Goal: Information Seeking & Learning: Learn about a topic

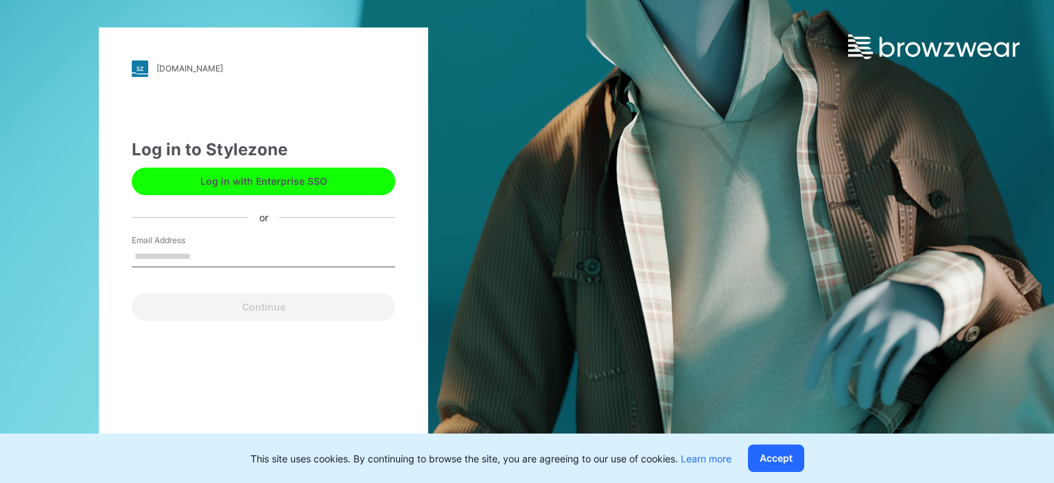
click at [182, 257] on input "Email Address" at bounding box center [264, 256] width 264 height 21
type input "**********"
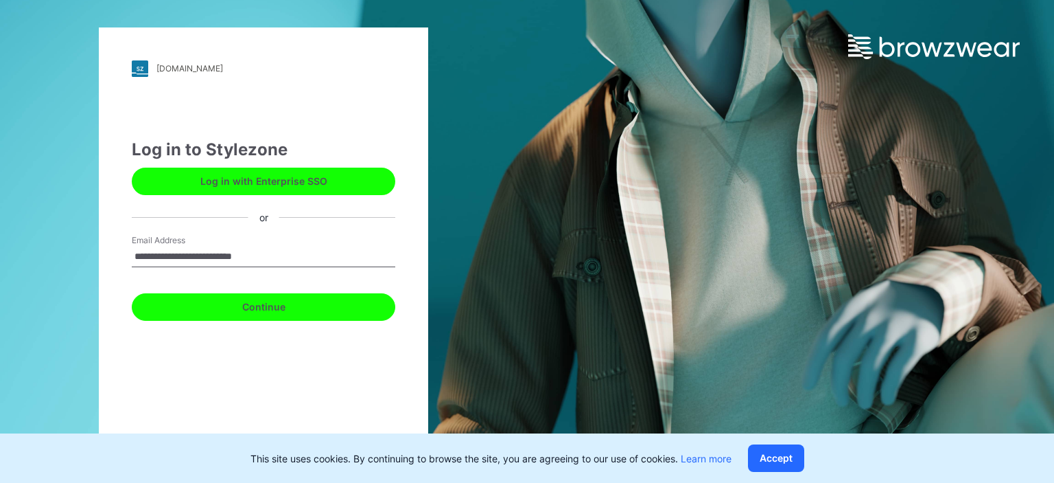
click at [281, 310] on button "Continue" at bounding box center [264, 306] width 264 height 27
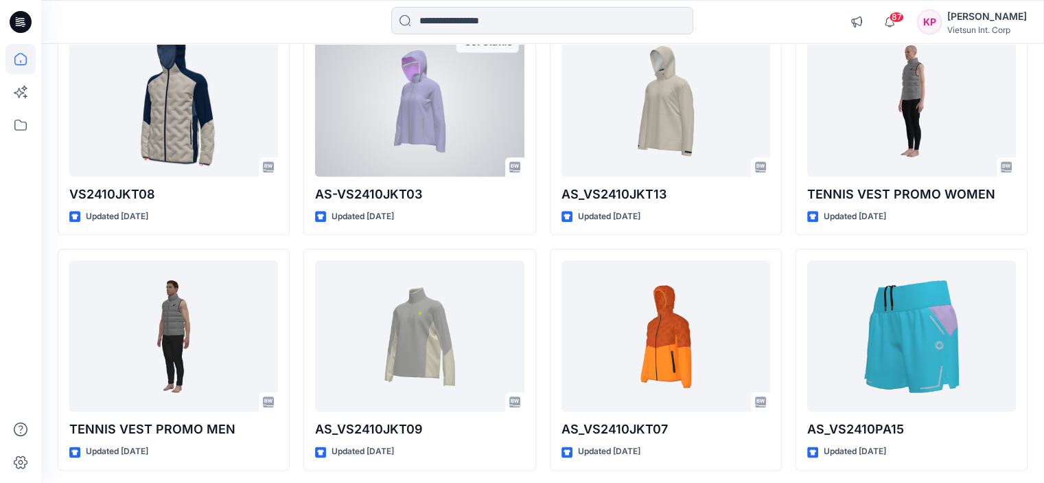
scroll to position [6806, 0]
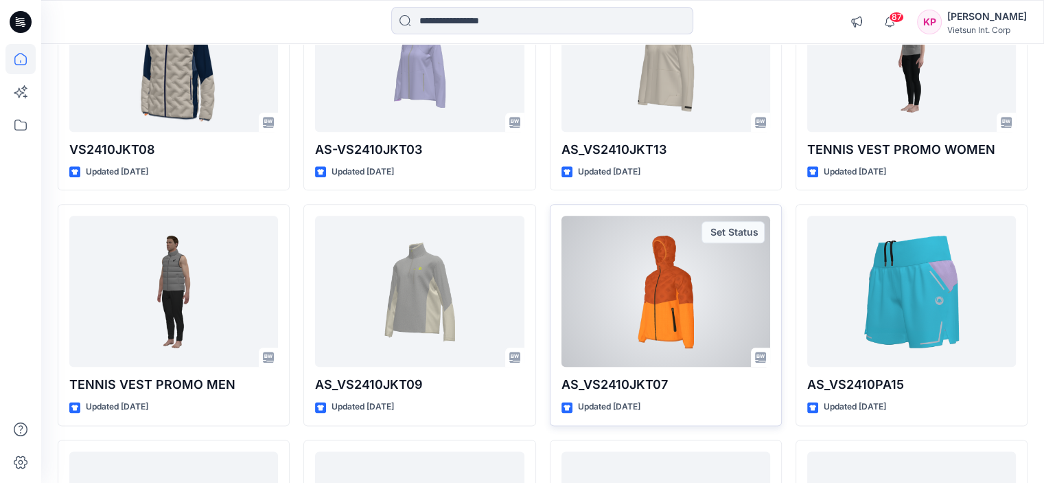
click at [669, 312] on div at bounding box center [665, 291] width 209 height 151
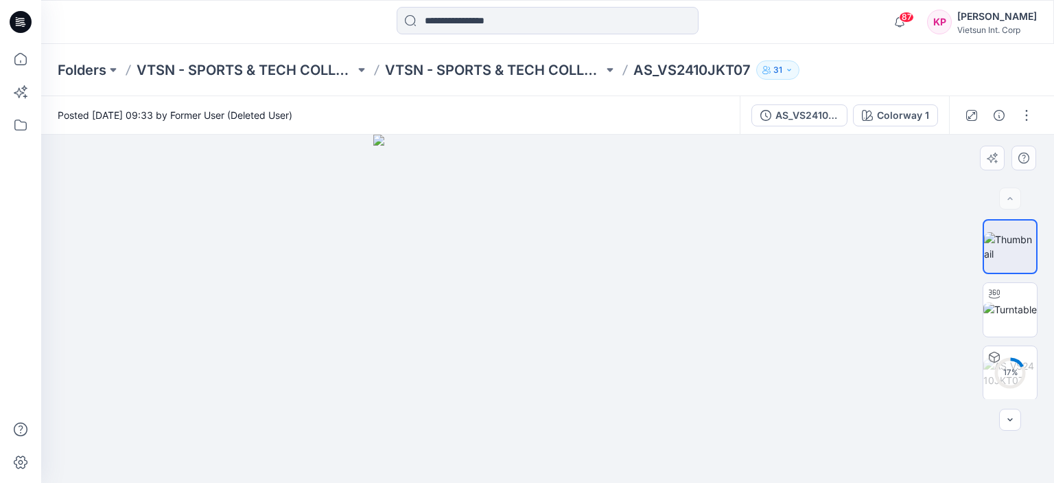
drag, startPoint x: 556, startPoint y: 359, endPoint x: 655, endPoint y: 345, distance: 100.6
click at [655, 345] on img at bounding box center [547, 309] width 348 height 348
click at [1013, 315] on img at bounding box center [1011, 309] width 54 height 14
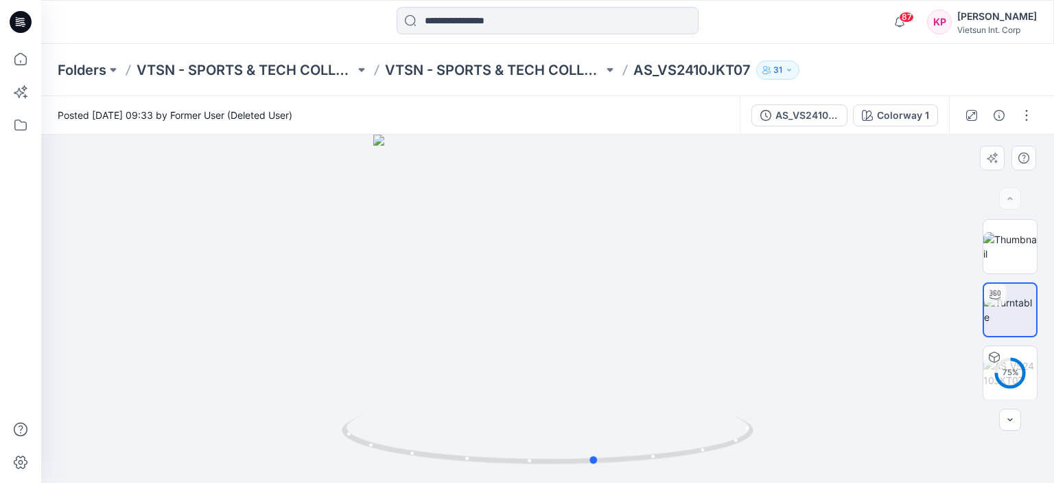
drag, startPoint x: 507, startPoint y: 358, endPoint x: 555, endPoint y: 351, distance: 48.5
click at [555, 351] on div at bounding box center [547, 309] width 1013 height 348
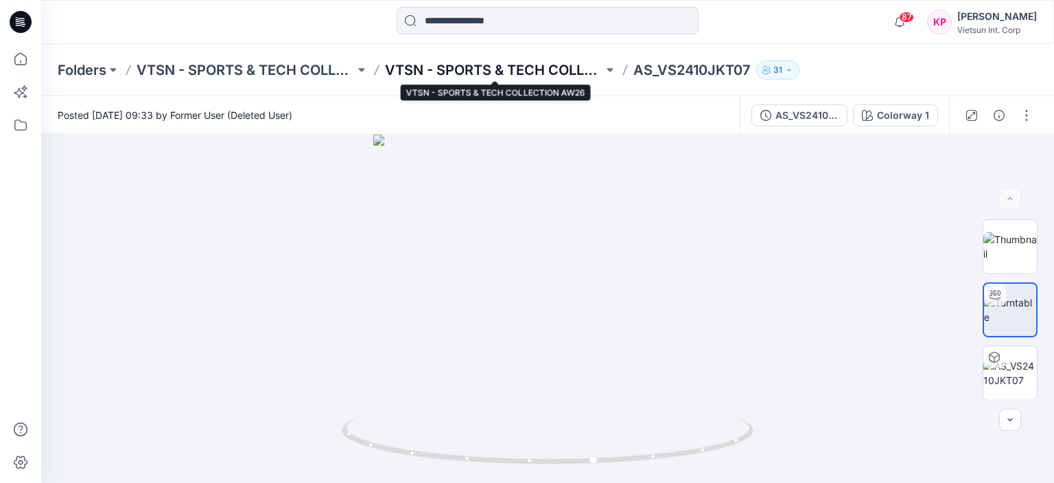
click at [522, 71] on p "VTSN - SPORTS & TECH COLLECTION AW26" at bounding box center [494, 69] width 218 height 19
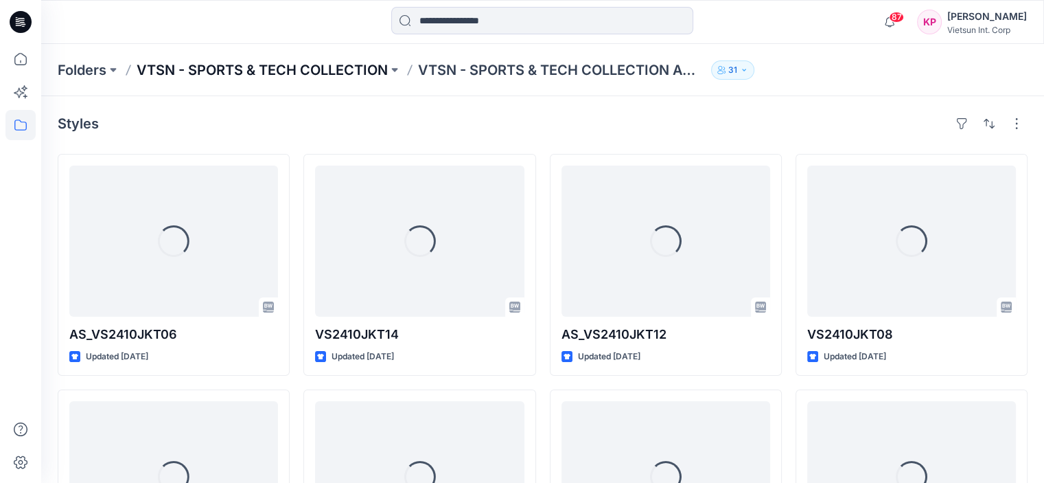
click at [307, 67] on p "VTSN - SPORTS & TECH COLLECTION" at bounding box center [262, 69] width 251 height 19
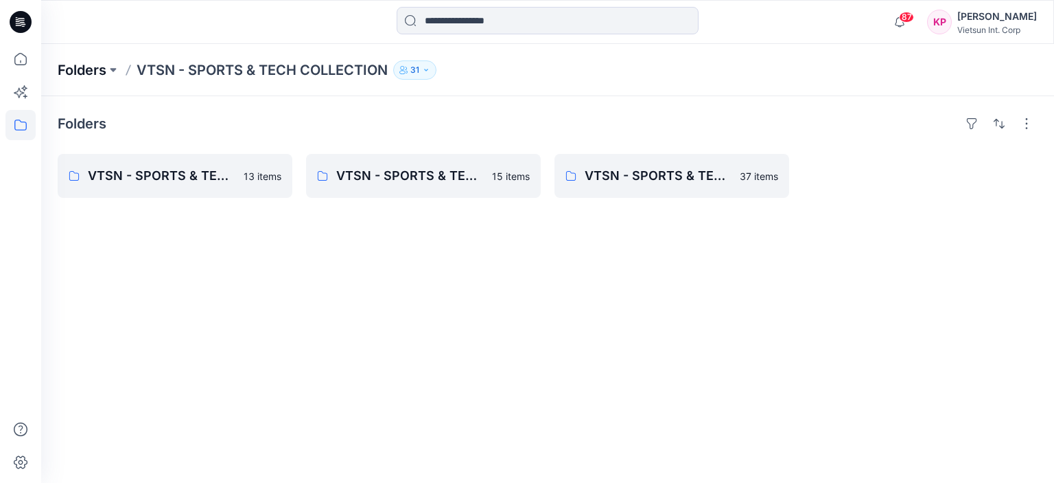
click at [82, 73] on p "Folders" at bounding box center [82, 69] width 49 height 19
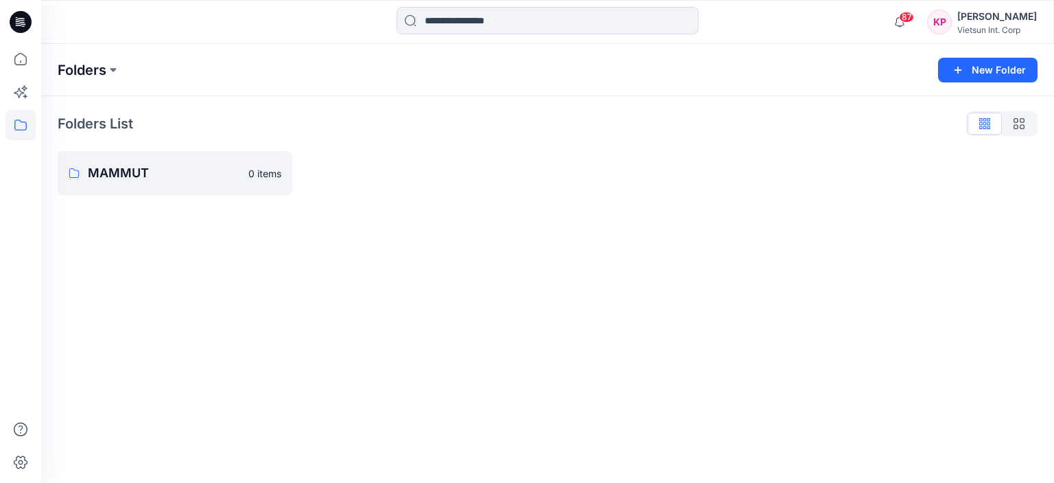
click at [85, 73] on p "Folders" at bounding box center [82, 69] width 49 height 19
click at [120, 65] on button at bounding box center [113, 69] width 14 height 19
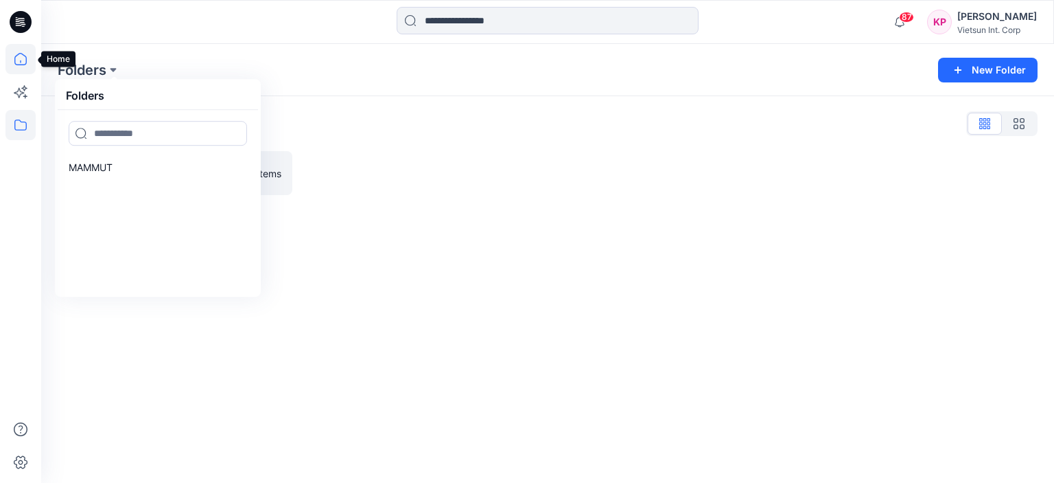
click at [17, 57] on icon at bounding box center [20, 59] width 30 height 30
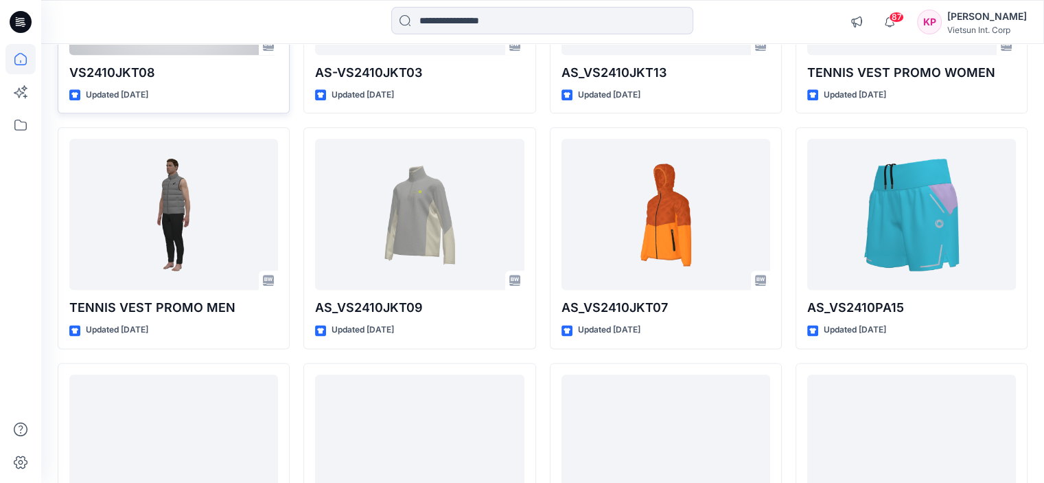
scroll to position [6910, 0]
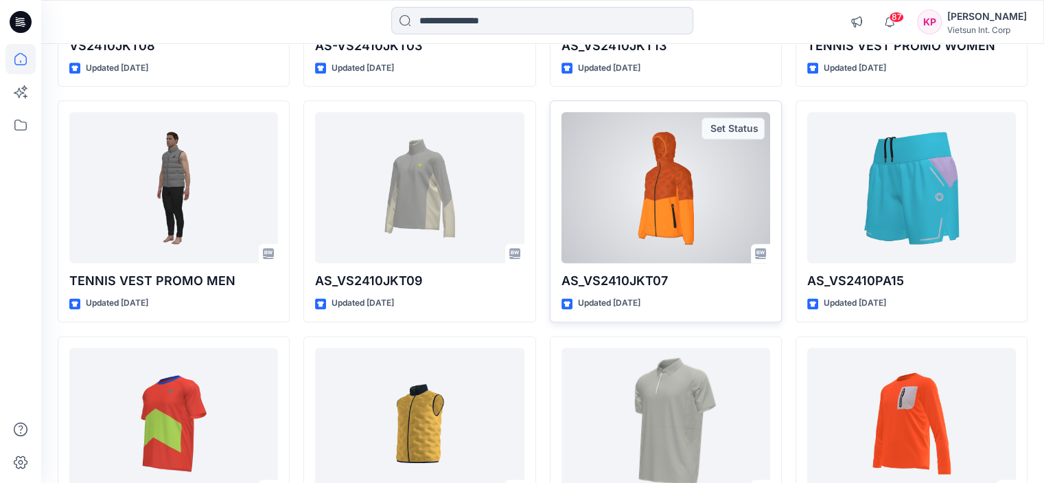
click at [658, 219] on div at bounding box center [665, 187] width 209 height 151
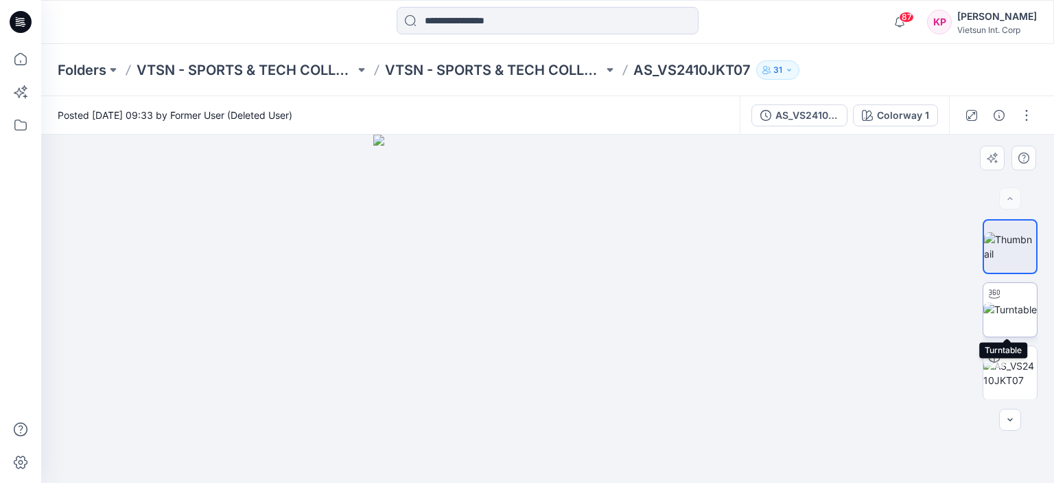
click at [1020, 316] on img at bounding box center [1011, 309] width 54 height 14
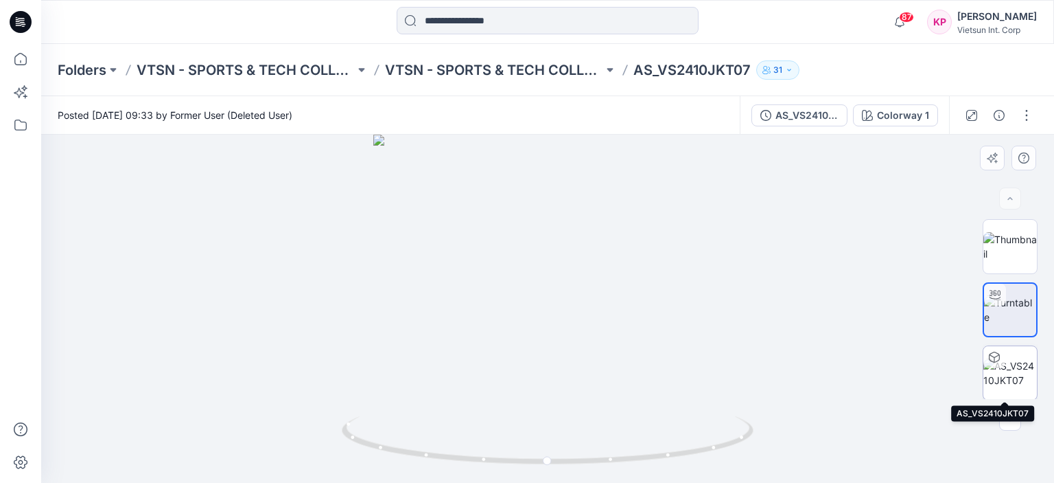
click at [1010, 368] on img at bounding box center [1011, 372] width 54 height 29
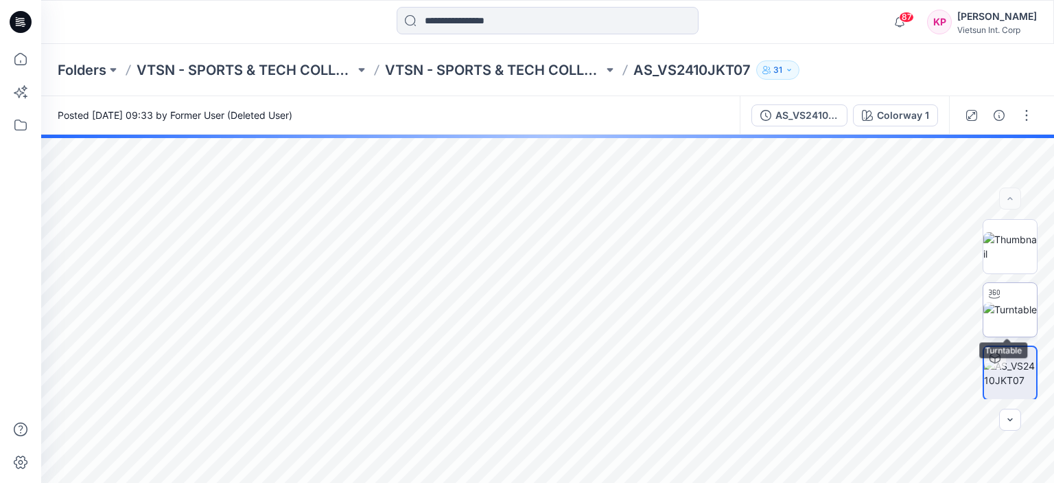
click at [1005, 316] on img at bounding box center [1011, 309] width 54 height 14
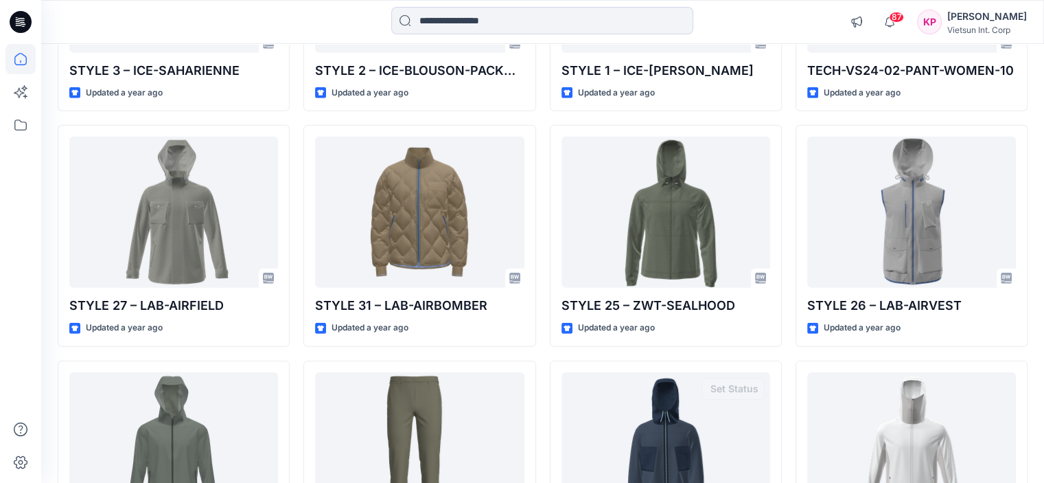
scroll to position [14976, 0]
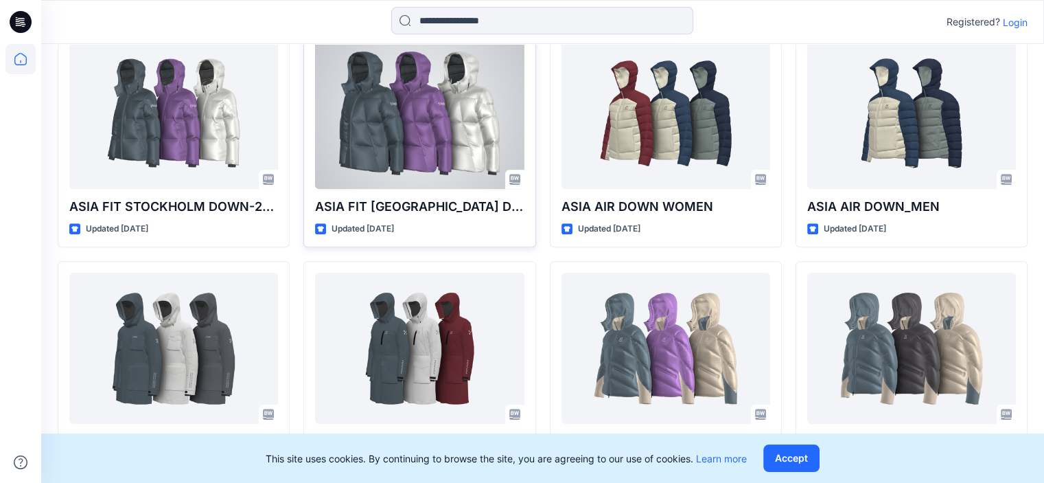
scroll to position [1093, 0]
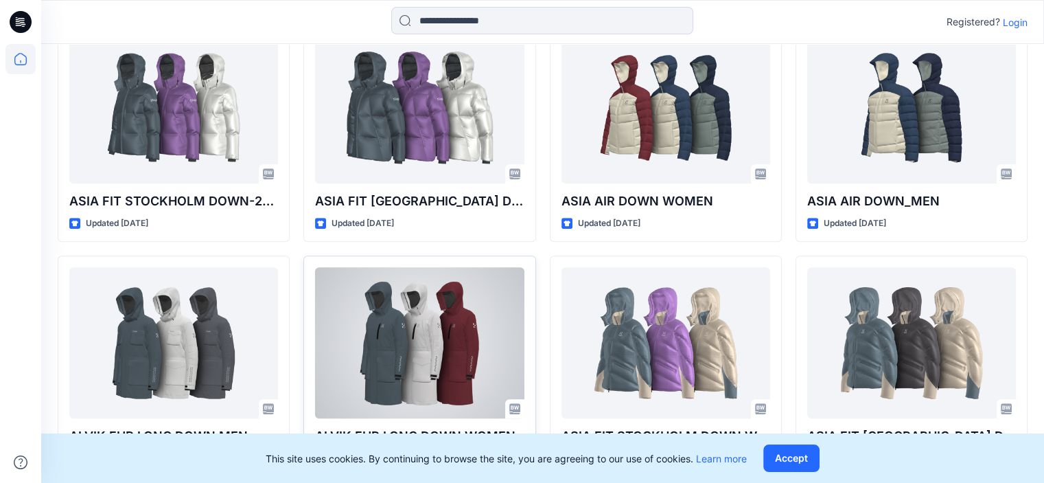
click at [448, 333] on div at bounding box center [419, 342] width 209 height 151
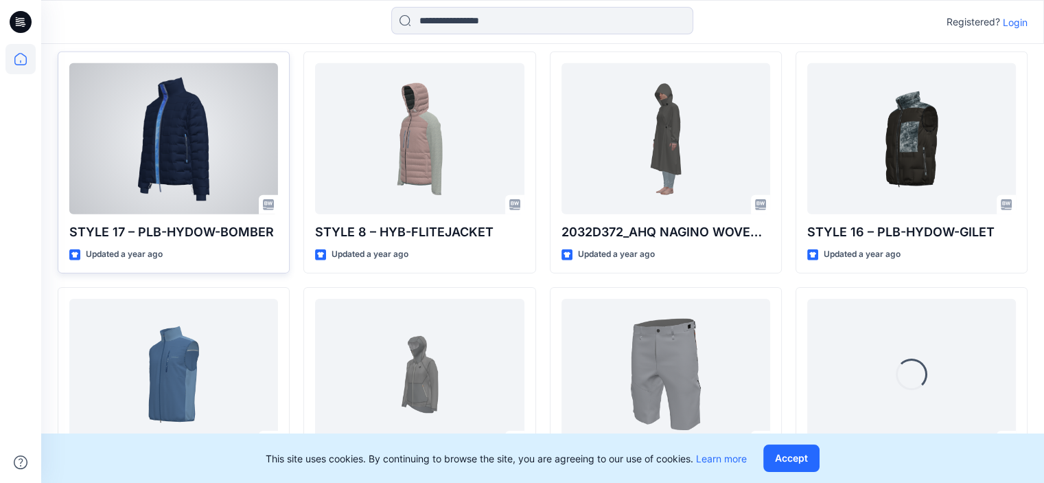
scroll to position [9598, 0]
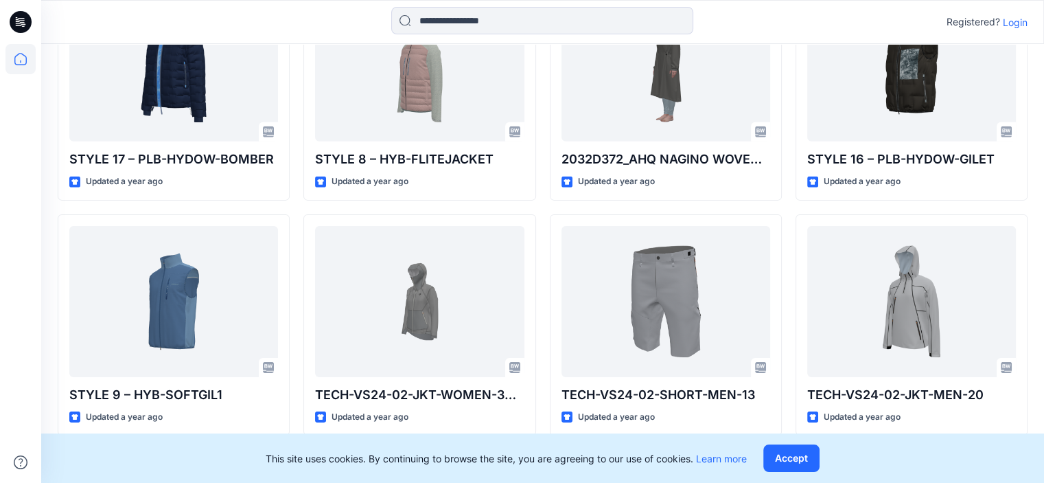
click at [30, 213] on div at bounding box center [20, 263] width 30 height 439
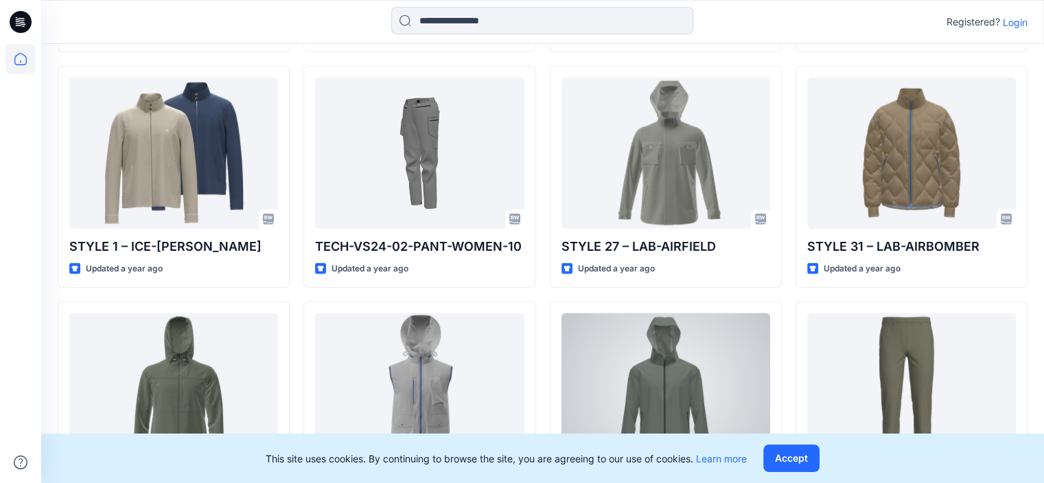
scroll to position [14017, 0]
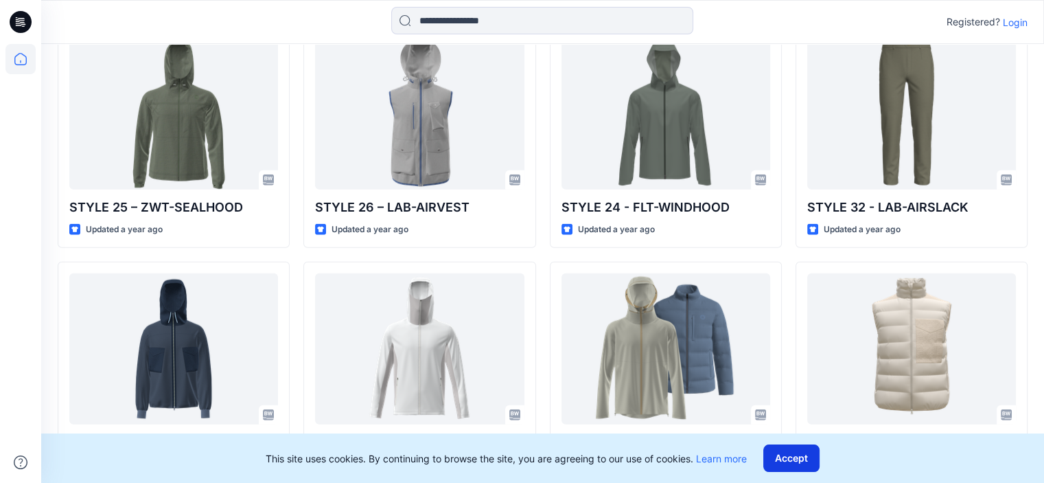
click at [791, 457] on button "Accept" at bounding box center [791, 457] width 56 height 27
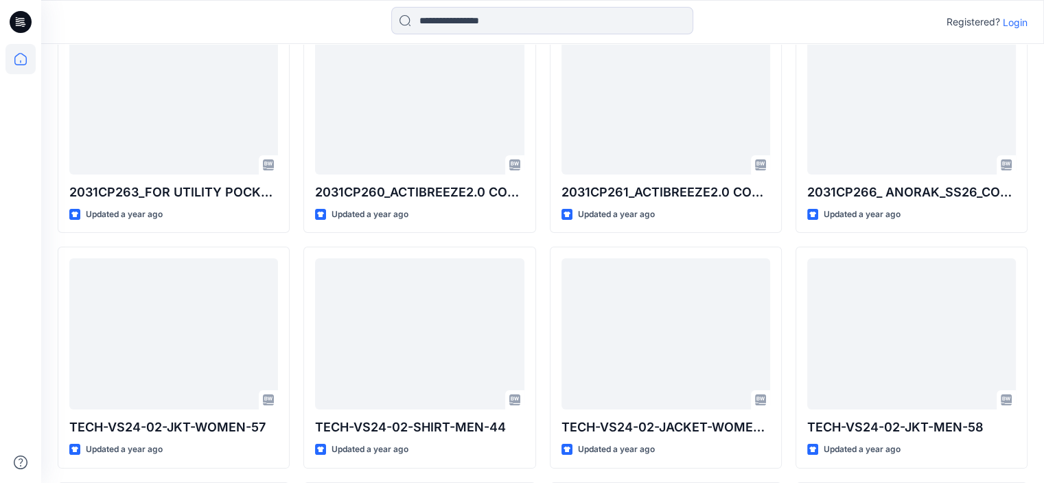
scroll to position [10380, 0]
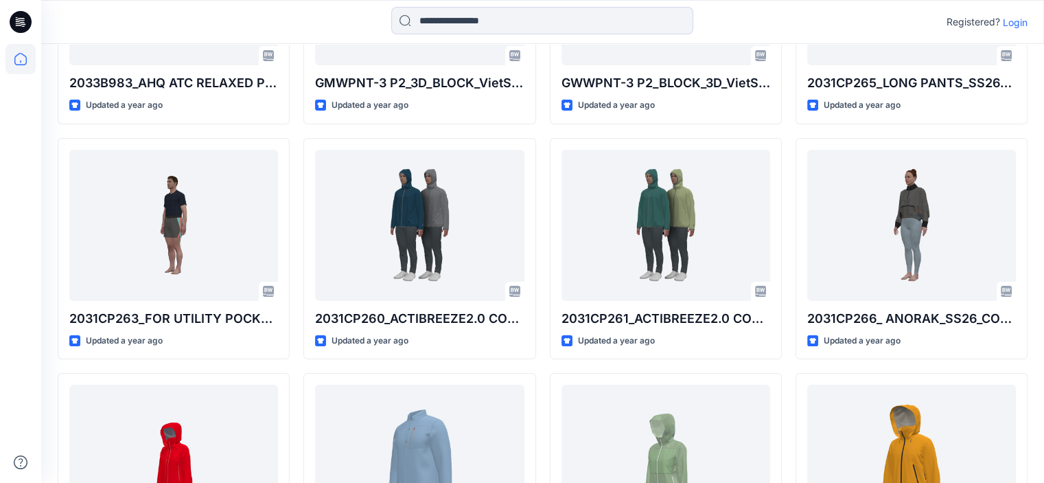
click at [1014, 20] on p "Login" at bounding box center [1015, 22] width 25 height 14
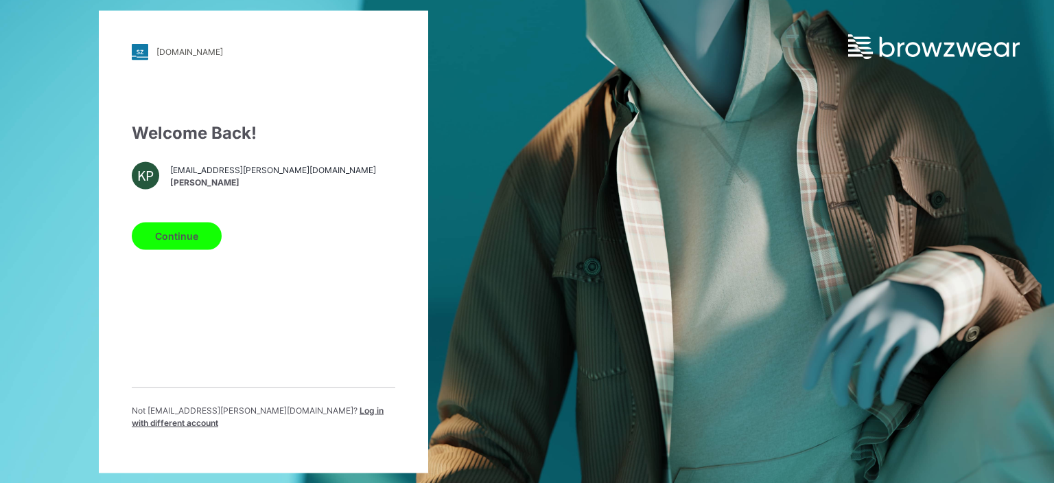
click at [146, 236] on button "Continue" at bounding box center [177, 235] width 90 height 27
click at [174, 233] on button "Continue" at bounding box center [177, 235] width 90 height 27
click at [170, 235] on button "Continue" at bounding box center [177, 235] width 90 height 27
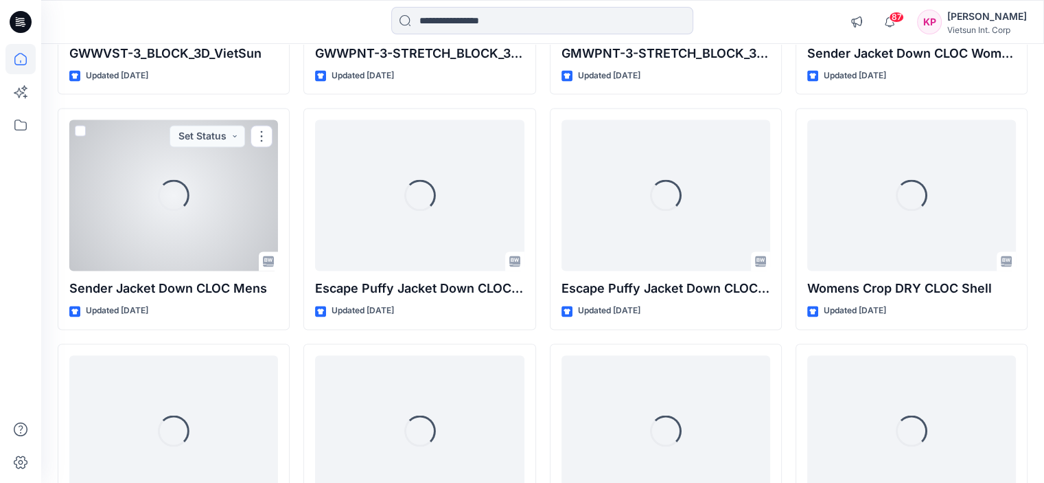
scroll to position [1995, 0]
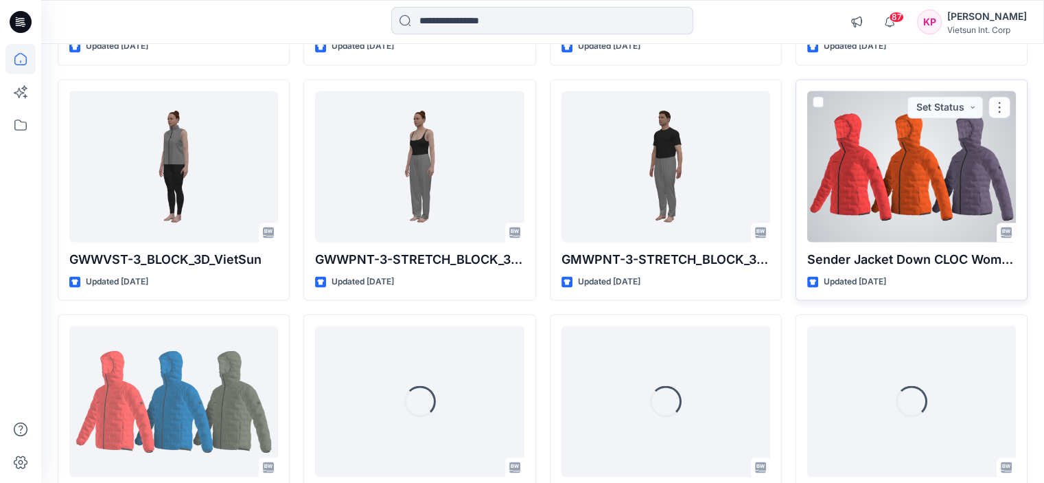
click at [914, 199] on div at bounding box center [911, 166] width 209 height 151
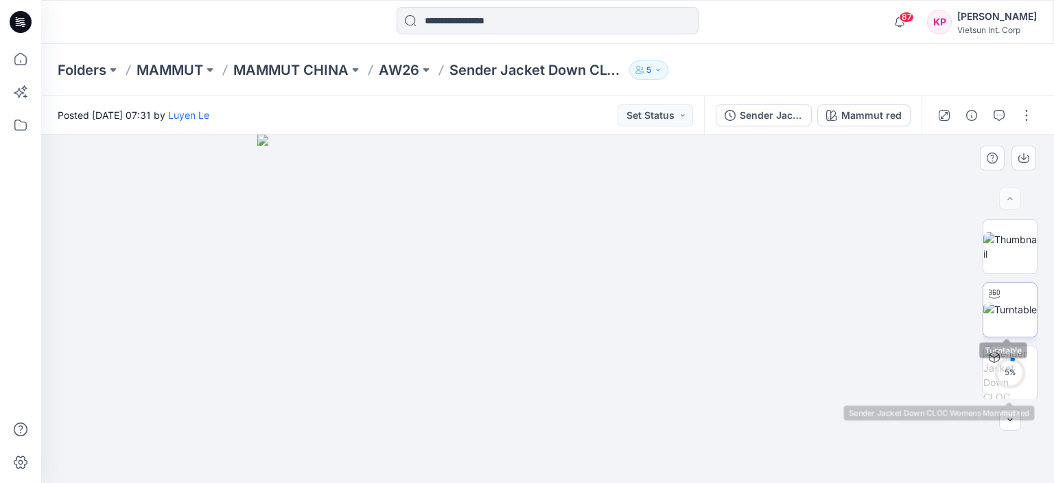
click at [996, 316] on img at bounding box center [1011, 309] width 54 height 14
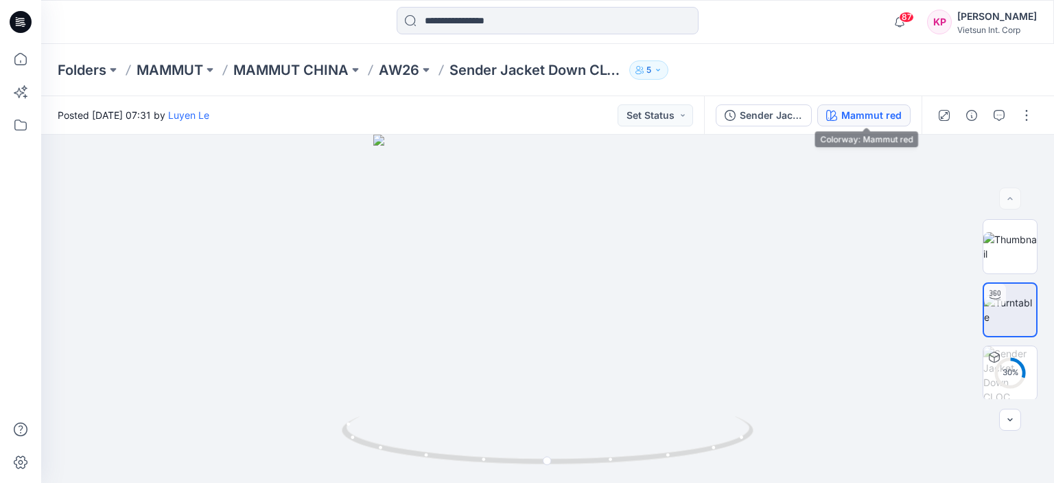
click at [877, 123] on button "Mammut red" at bounding box center [863, 115] width 93 height 22
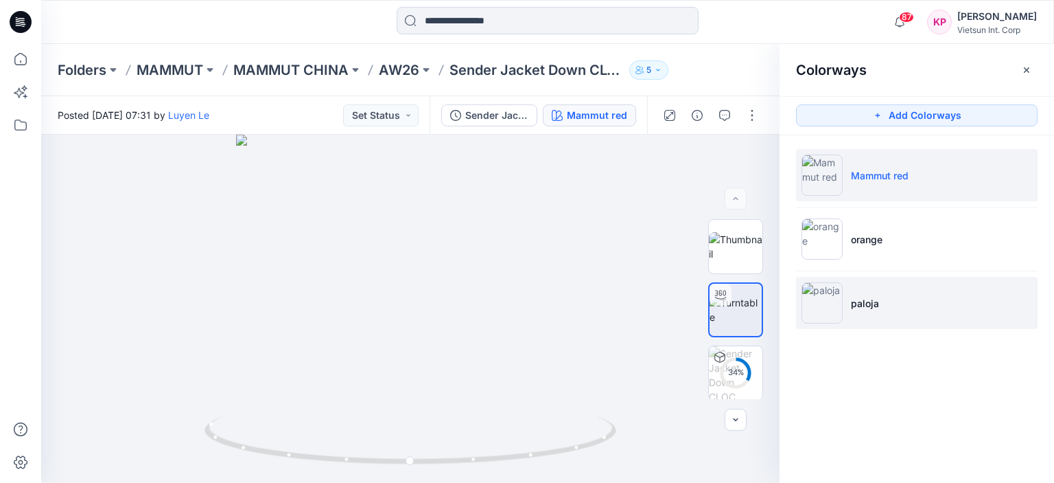
click at [874, 290] on li "paloja" at bounding box center [917, 303] width 242 height 52
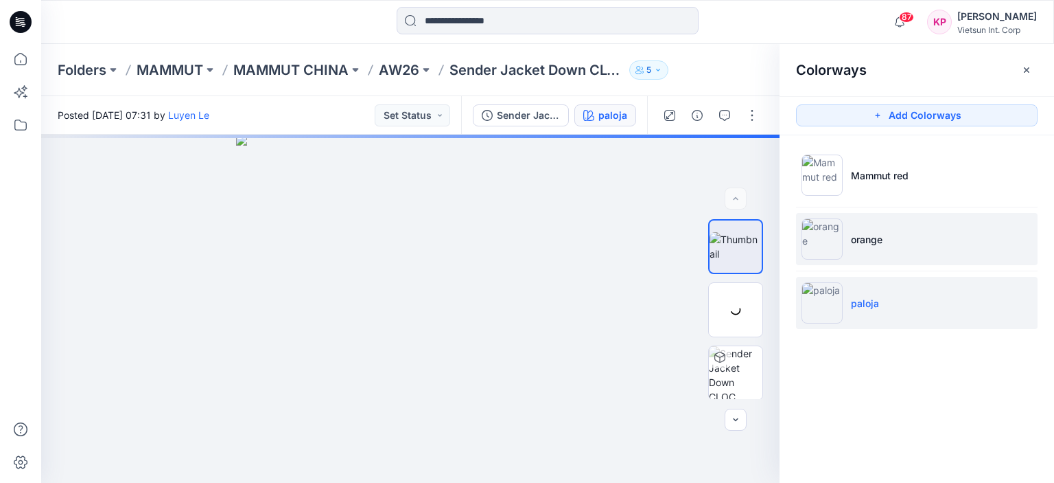
click at [865, 233] on p "orange" at bounding box center [867, 239] width 32 height 14
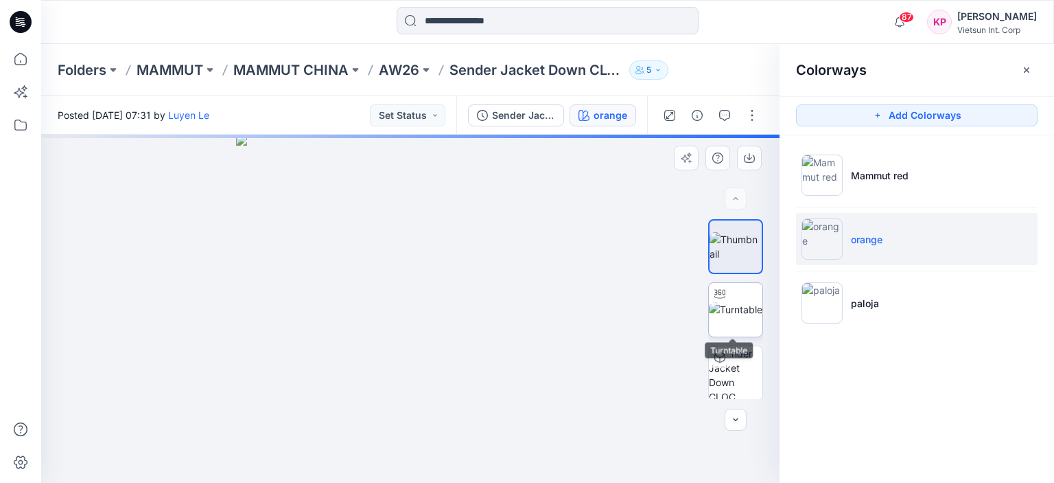
click at [734, 311] on img at bounding box center [736, 309] width 54 height 14
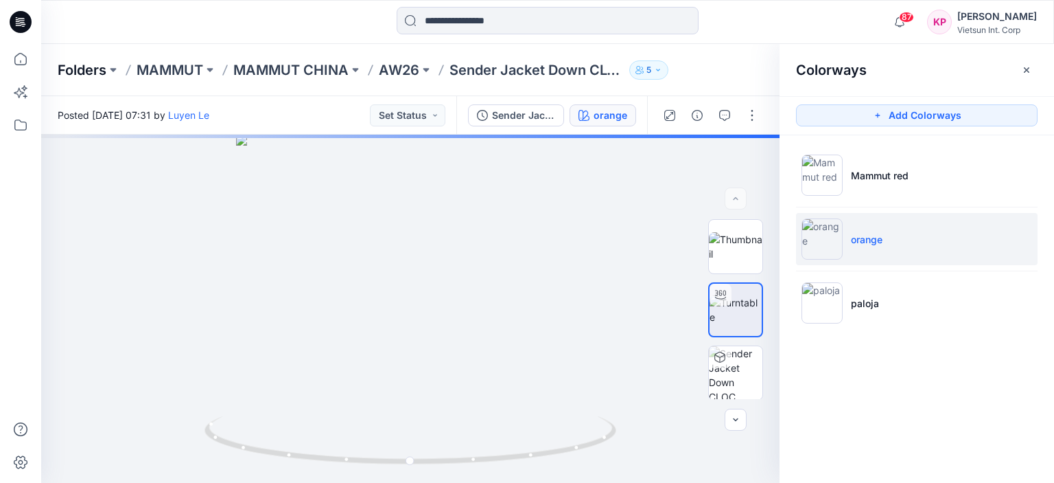
click at [86, 69] on p "Folders" at bounding box center [82, 69] width 49 height 19
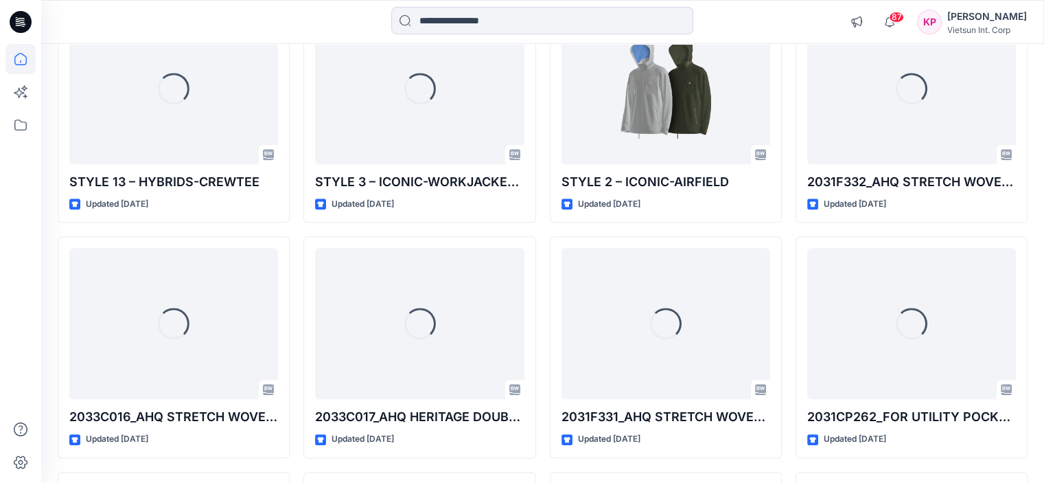
scroll to position [5809, 0]
